Goal: Task Accomplishment & Management: Manage account settings

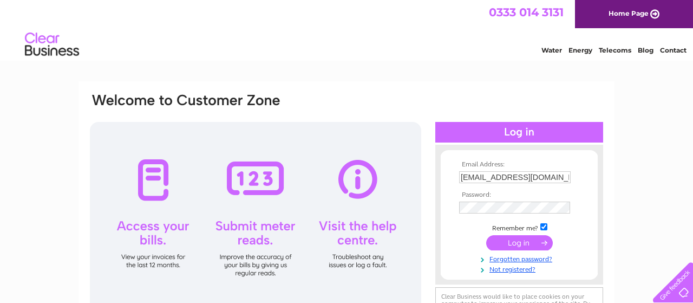
click at [521, 245] on input "submit" at bounding box center [519, 242] width 67 height 15
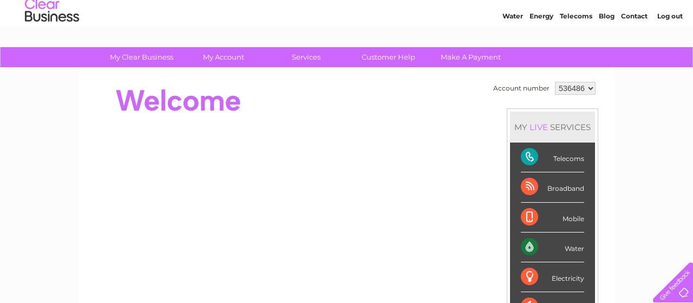
scroll to position [31, 0]
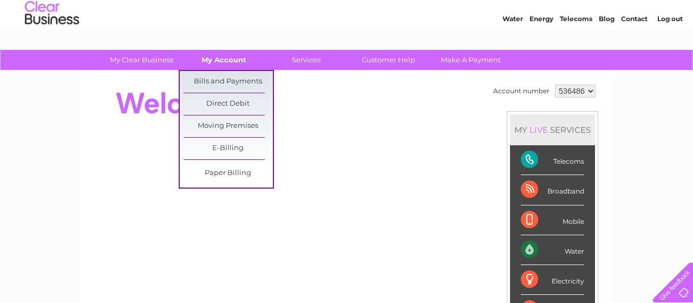
click at [219, 62] on link "My Account" at bounding box center [223, 60] width 89 height 20
click at [221, 77] on link "Bills and Payments" at bounding box center [228, 82] width 89 height 22
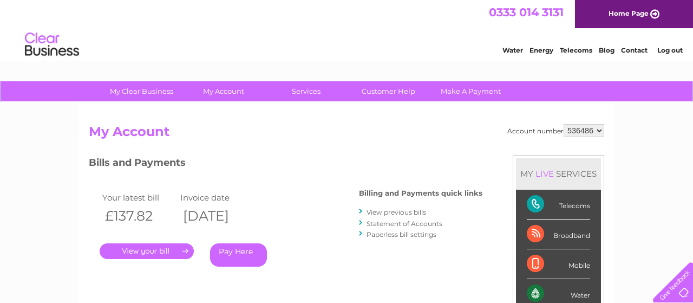
click at [151, 252] on link "." at bounding box center [147, 251] width 94 height 16
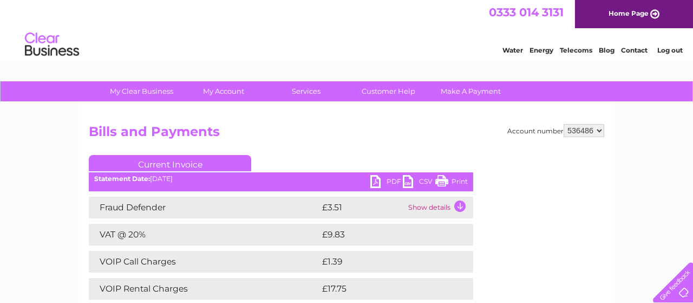
click at [375, 186] on link "PDF" at bounding box center [387, 183] width 33 height 16
